Goal: Find specific fact

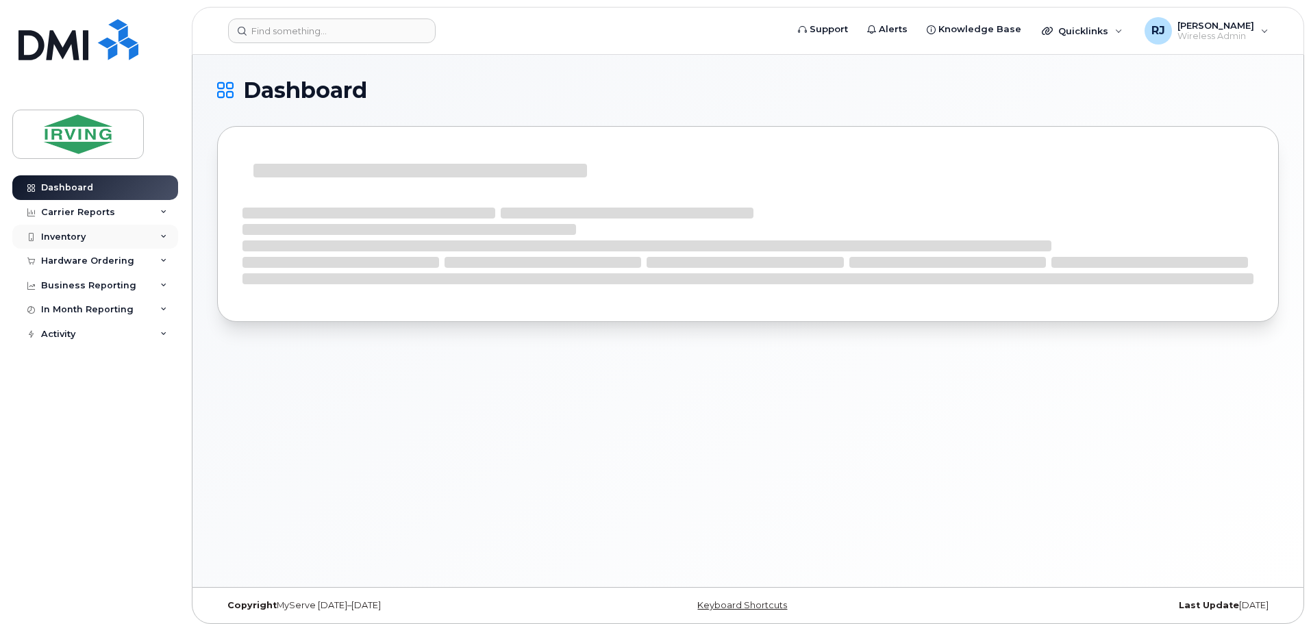
click at [93, 239] on div "Inventory" at bounding box center [95, 237] width 166 height 25
click at [92, 232] on div "Inventory" at bounding box center [95, 237] width 166 height 25
click at [346, 32] on input at bounding box center [331, 30] width 207 height 25
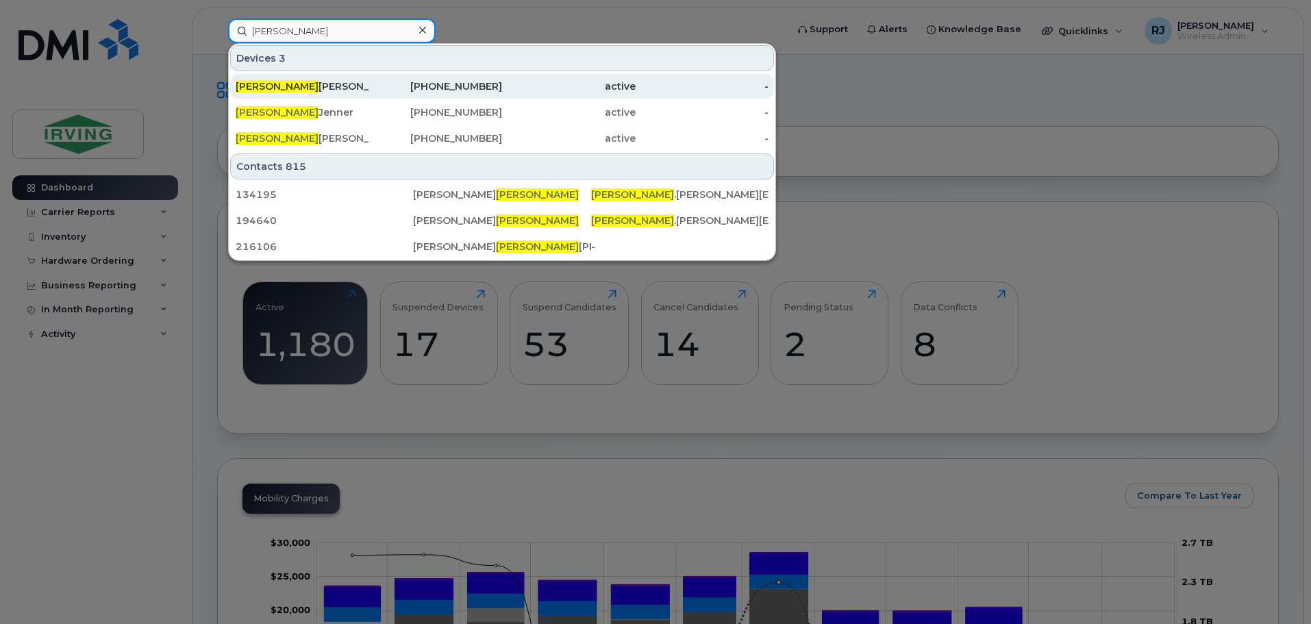
type input "[PERSON_NAME]"
click at [288, 84] on div "[PERSON_NAME]" at bounding box center [303, 86] width 134 height 14
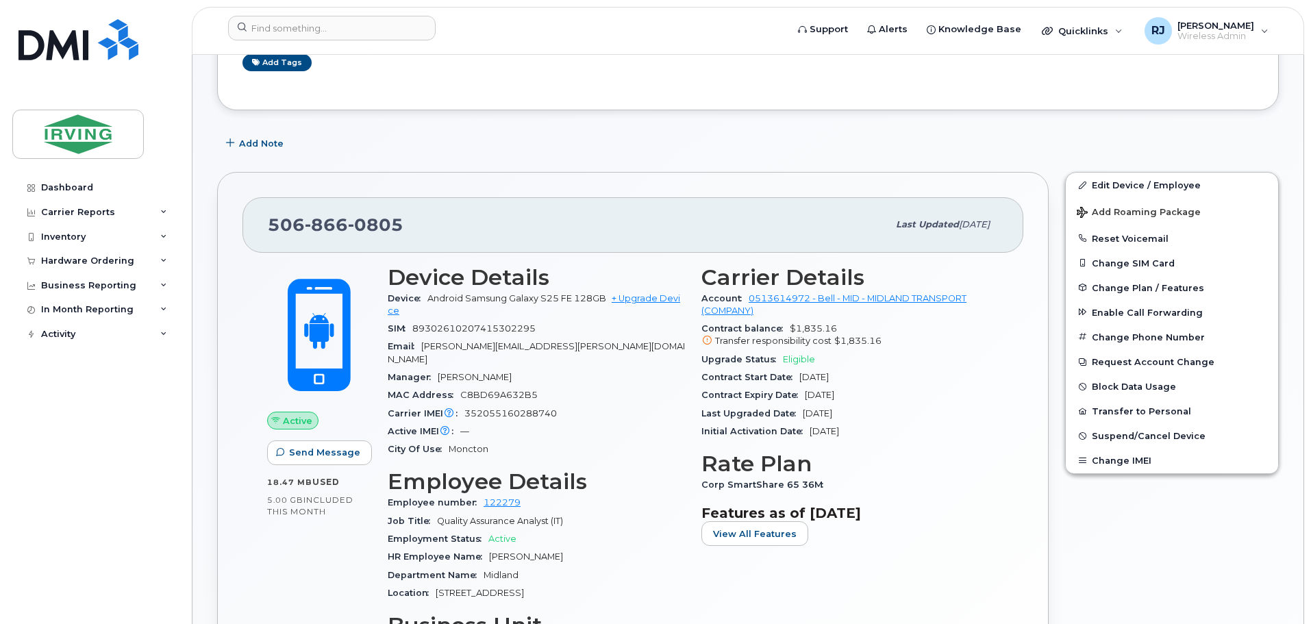
scroll to position [205, 0]
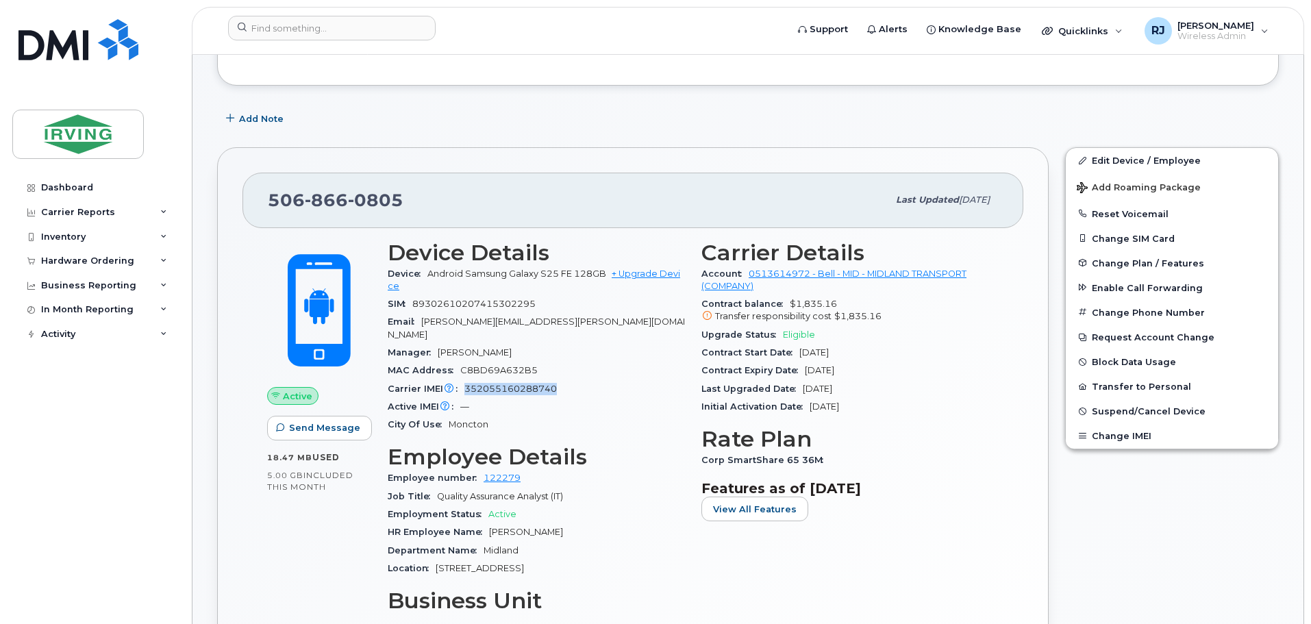
drag, startPoint x: 557, startPoint y: 375, endPoint x: 463, endPoint y: 374, distance: 94.5
click at [463, 380] on div "Carrier IMEI Carrier IMEI is reported during the last billing cycle or change o…" at bounding box center [536, 389] width 297 height 18
copy span "352055160288740"
click at [601, 344] on div "Manager [PERSON_NAME]" at bounding box center [536, 353] width 297 height 18
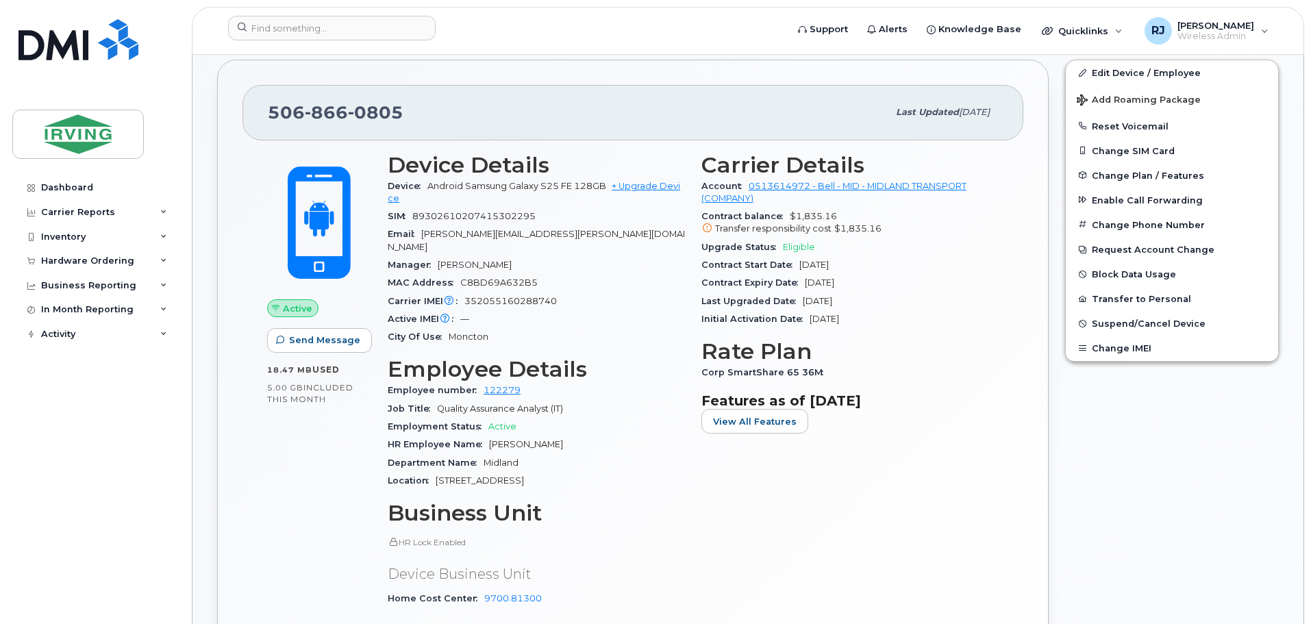
scroll to position [211, 0]
